Goal: Task Accomplishment & Management: Manage account settings

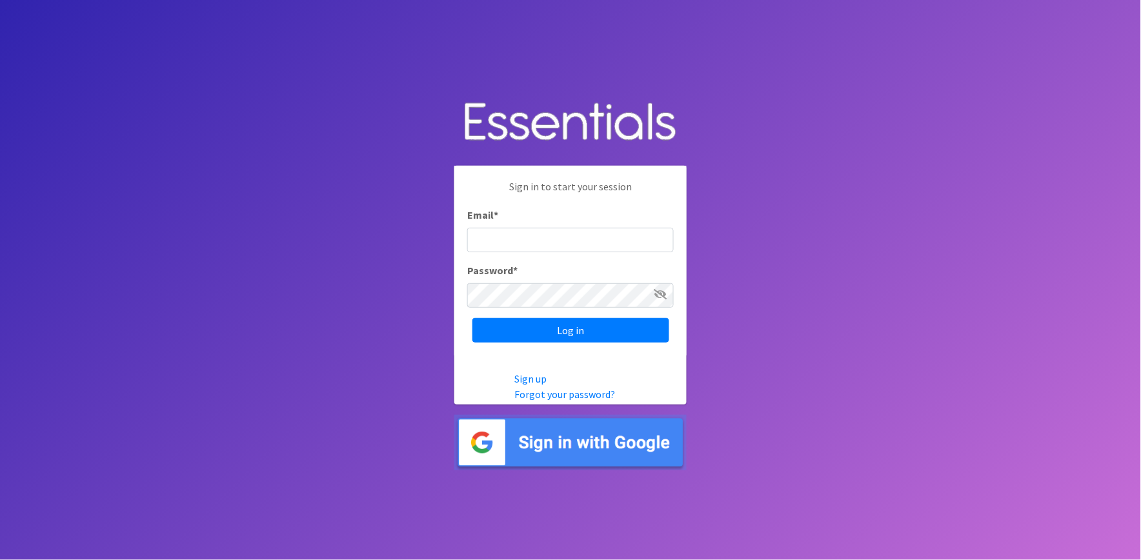
type input "shannon@HeartofOhiodiaperbank.org"
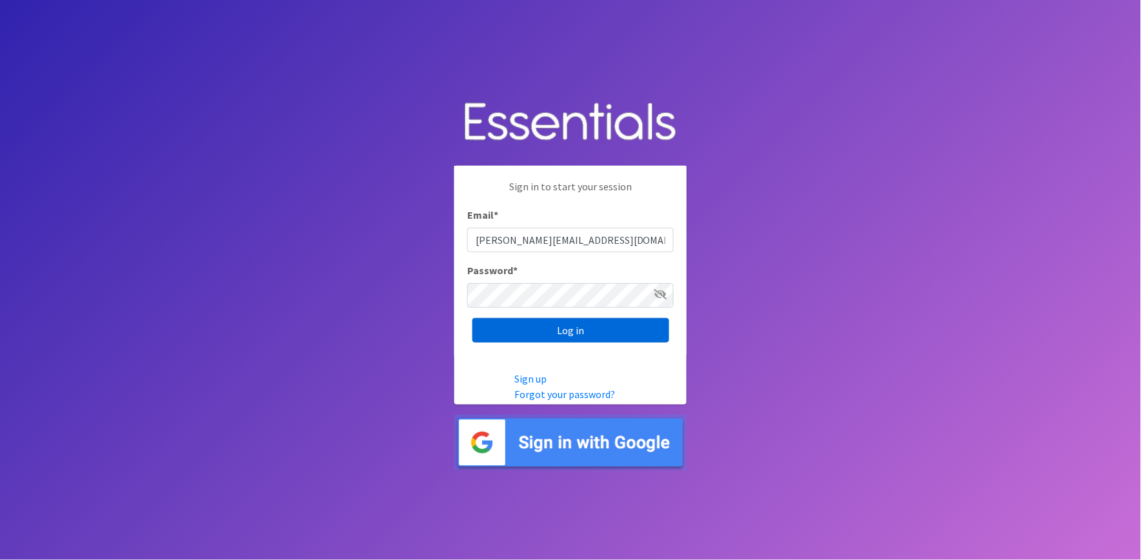
click at [525, 334] on input "Log in" at bounding box center [570, 330] width 197 height 25
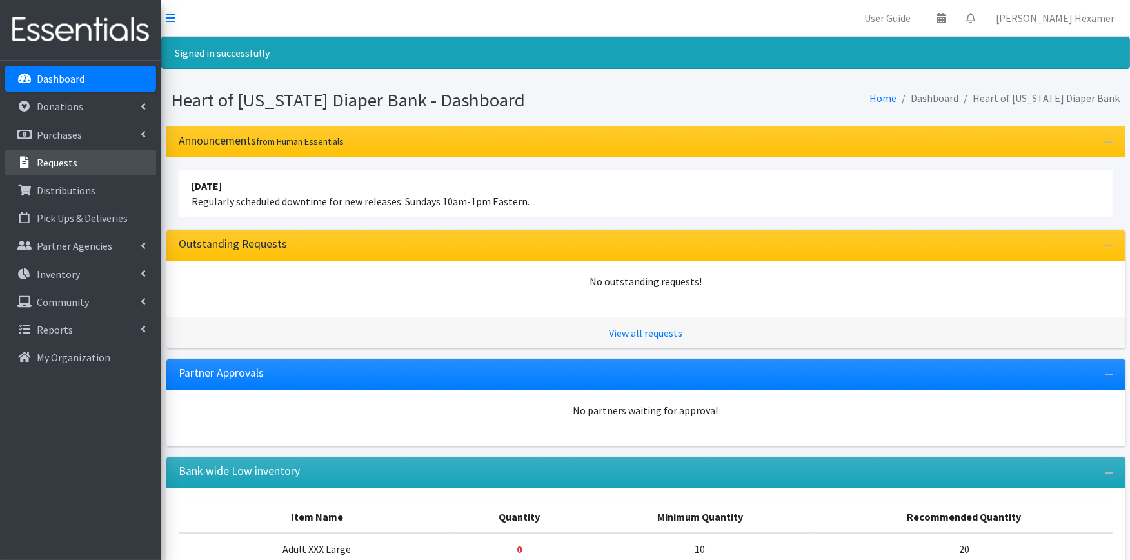
click at [81, 161] on link "Requests" at bounding box center [80, 163] width 151 height 26
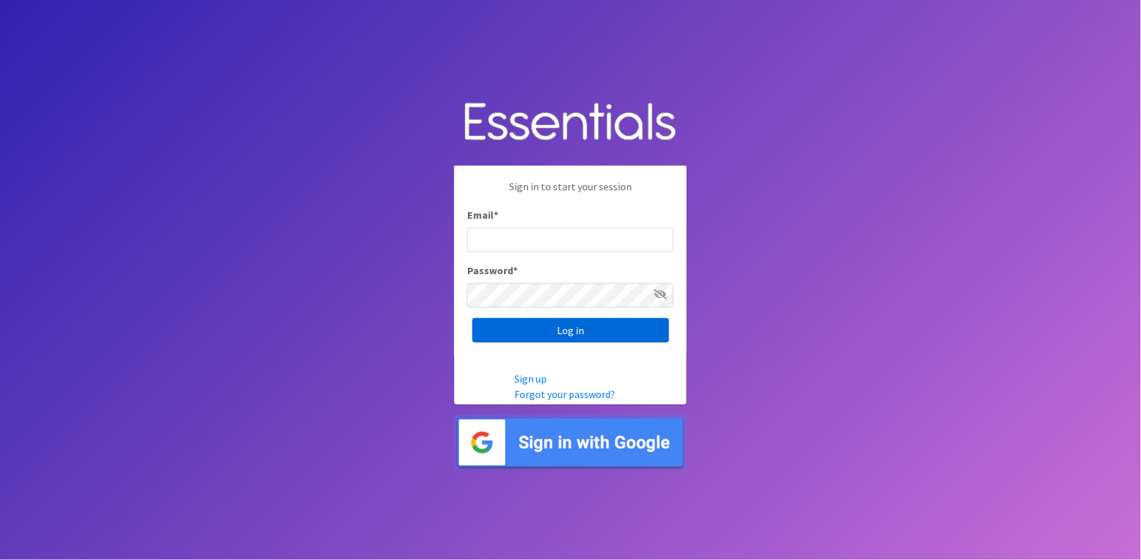
type input "shannon@HeartofOhiodiaperbank.org"
click at [587, 325] on input "Log in" at bounding box center [570, 330] width 197 height 25
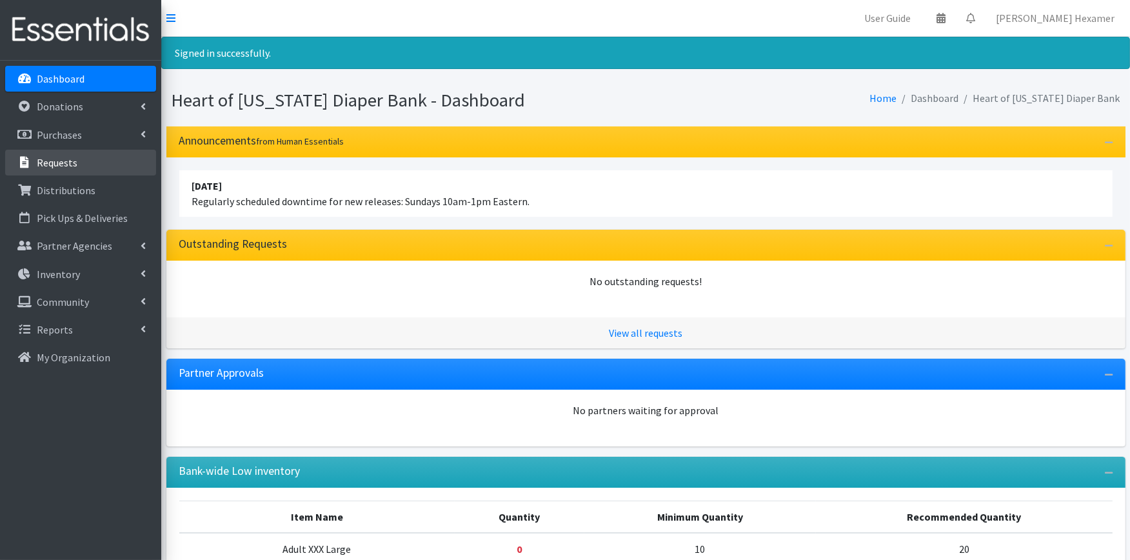
click at [73, 156] on p "Requests" at bounding box center [57, 162] width 41 height 13
